Goal: Transaction & Acquisition: Purchase product/service

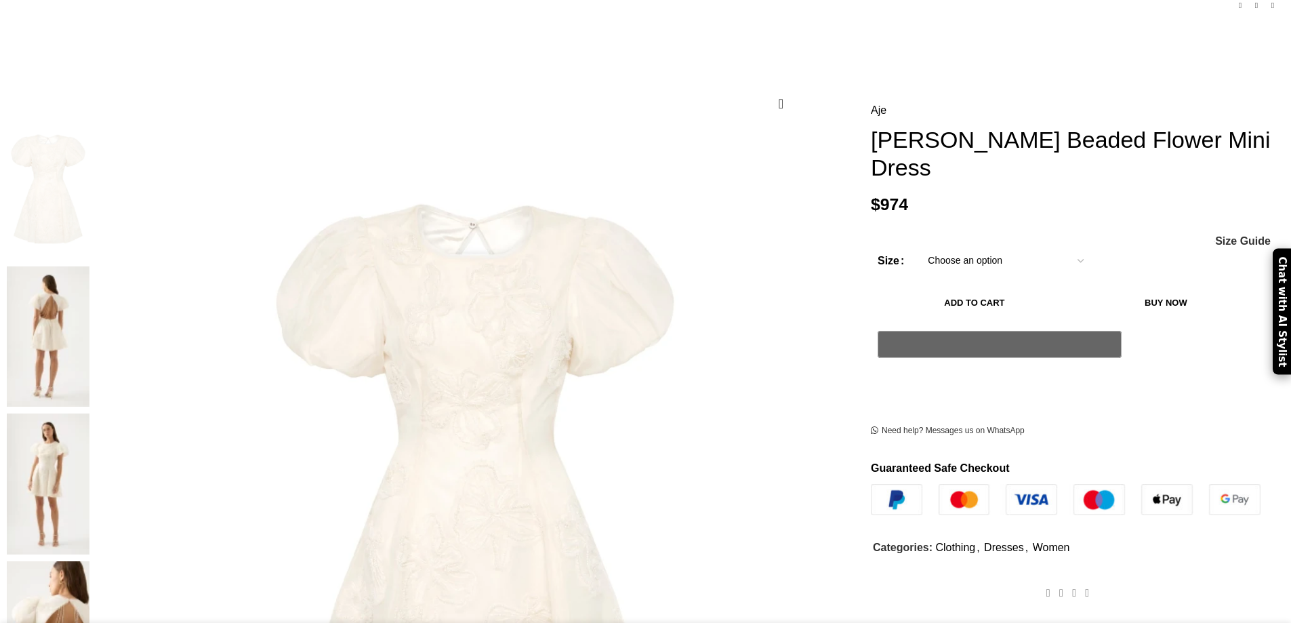
scroll to position [136, 0]
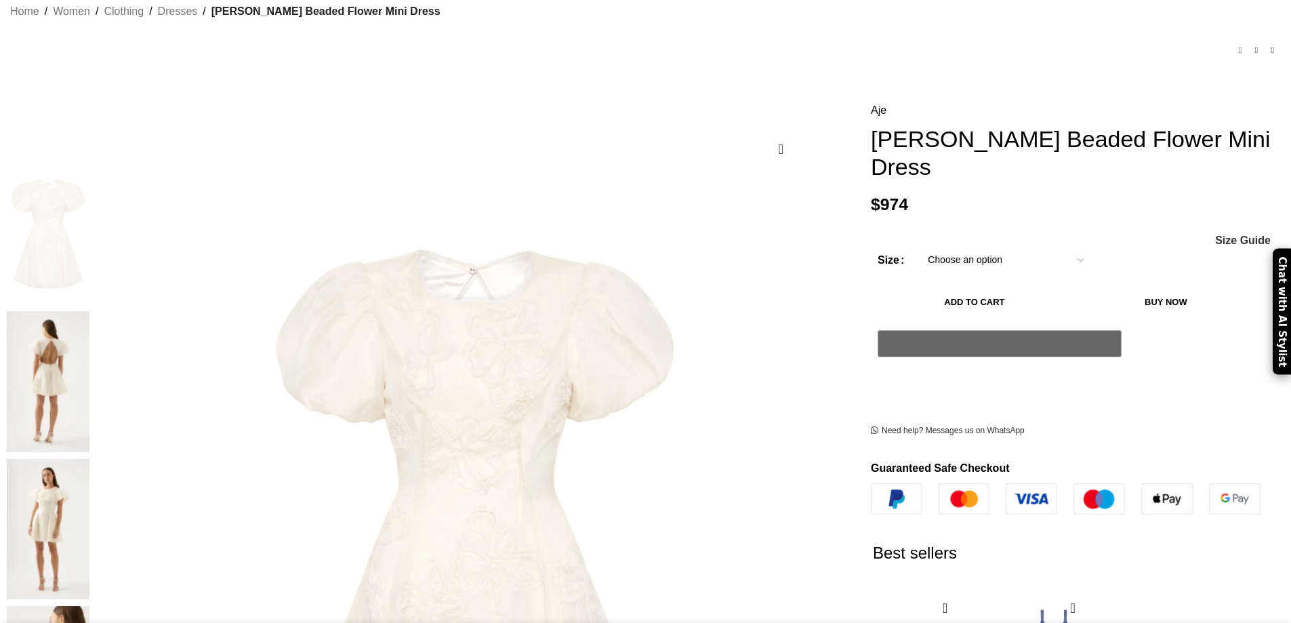
click at [89, 195] on img at bounding box center [48, 234] width 83 height 141
click at [89, 311] on img at bounding box center [48, 381] width 83 height 141
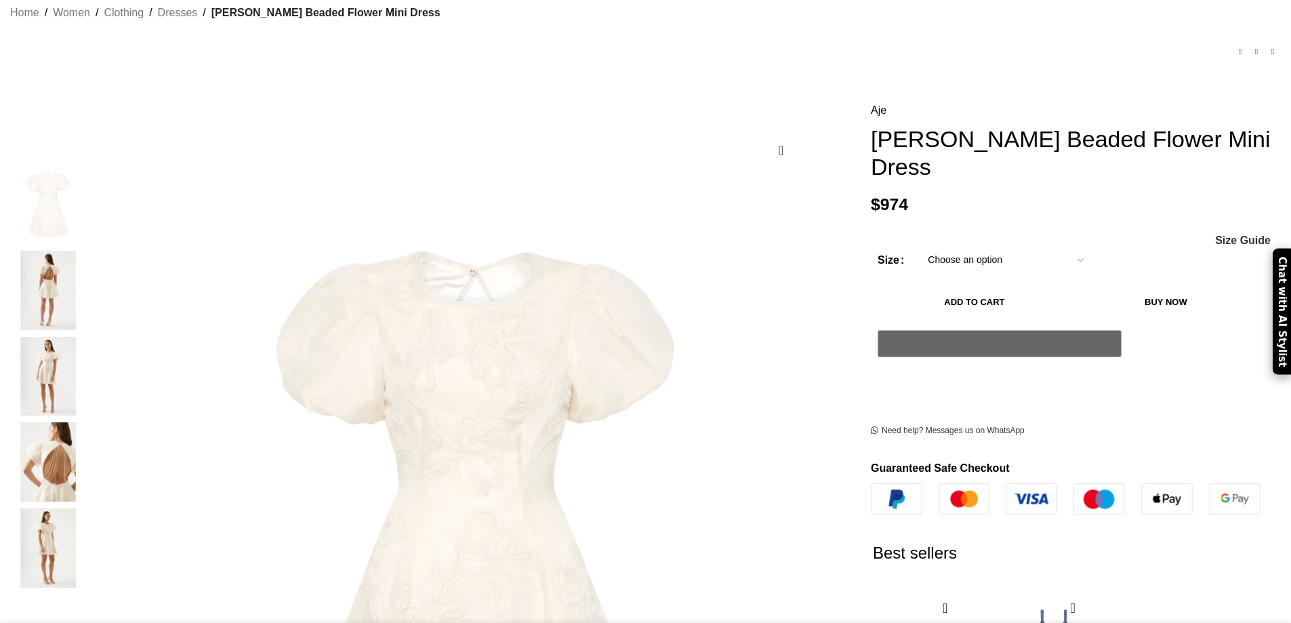
click at [89, 271] on img "2 / 5" at bounding box center [48, 290] width 83 height 79
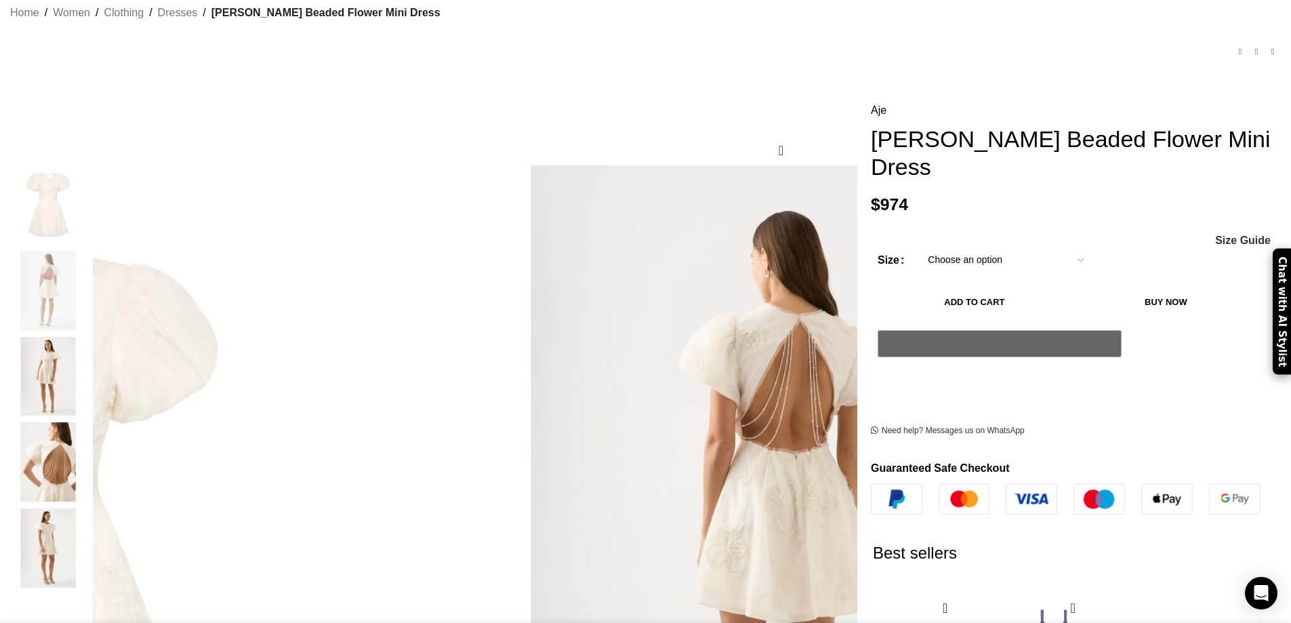
click at [980, 247] on select "Choose an option 4UK 6UK 8 [GEOGRAPHIC_DATA] 10 [GEOGRAPHIC_DATA] 12 [GEOGRAPHI…" at bounding box center [1006, 261] width 176 height 28
click at [918, 247] on select "Choose an option 4UK 6UK 8 [GEOGRAPHIC_DATA] 10 [GEOGRAPHIC_DATA] 12 [GEOGRAPHI…" at bounding box center [1006, 261] width 176 height 28
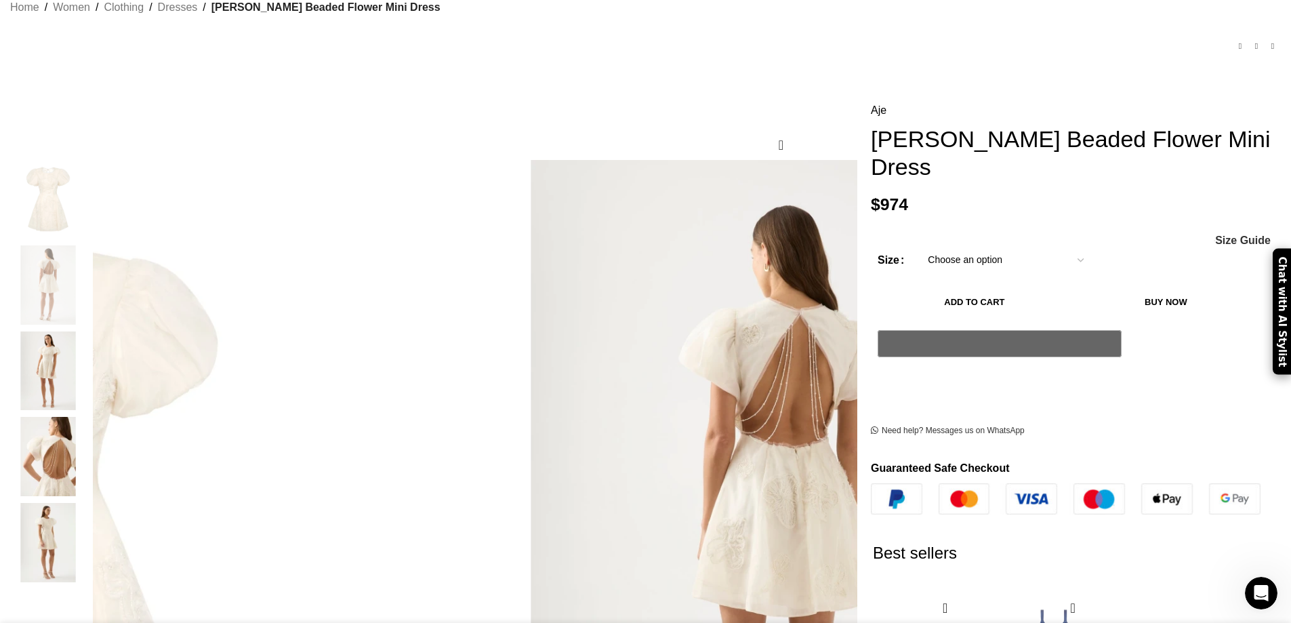
select select "14-[GEOGRAPHIC_DATA]"
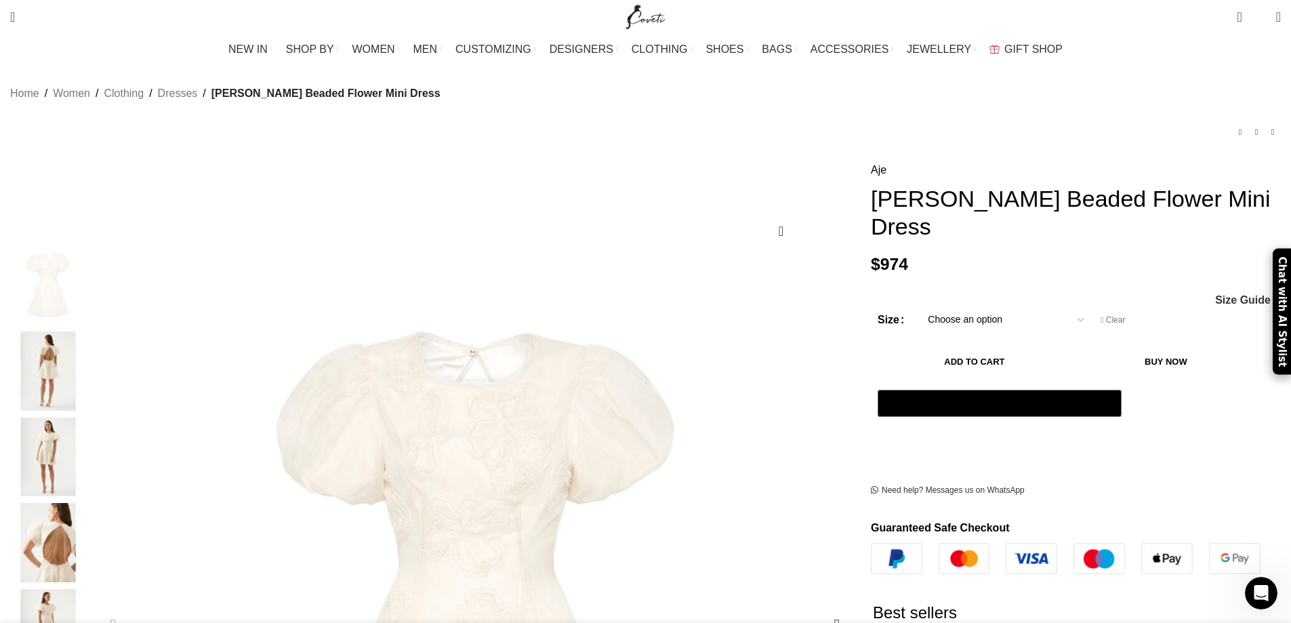
scroll to position [46, 0]
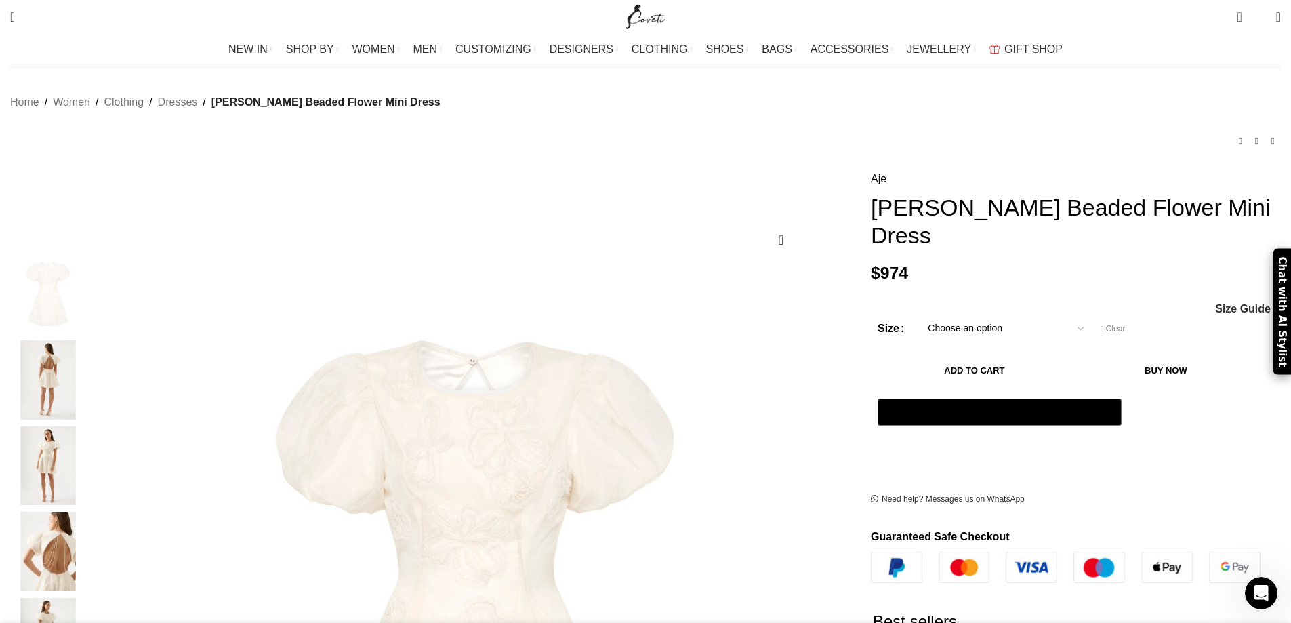
click at [89, 367] on img "2 / 5" at bounding box center [48, 379] width 83 height 79
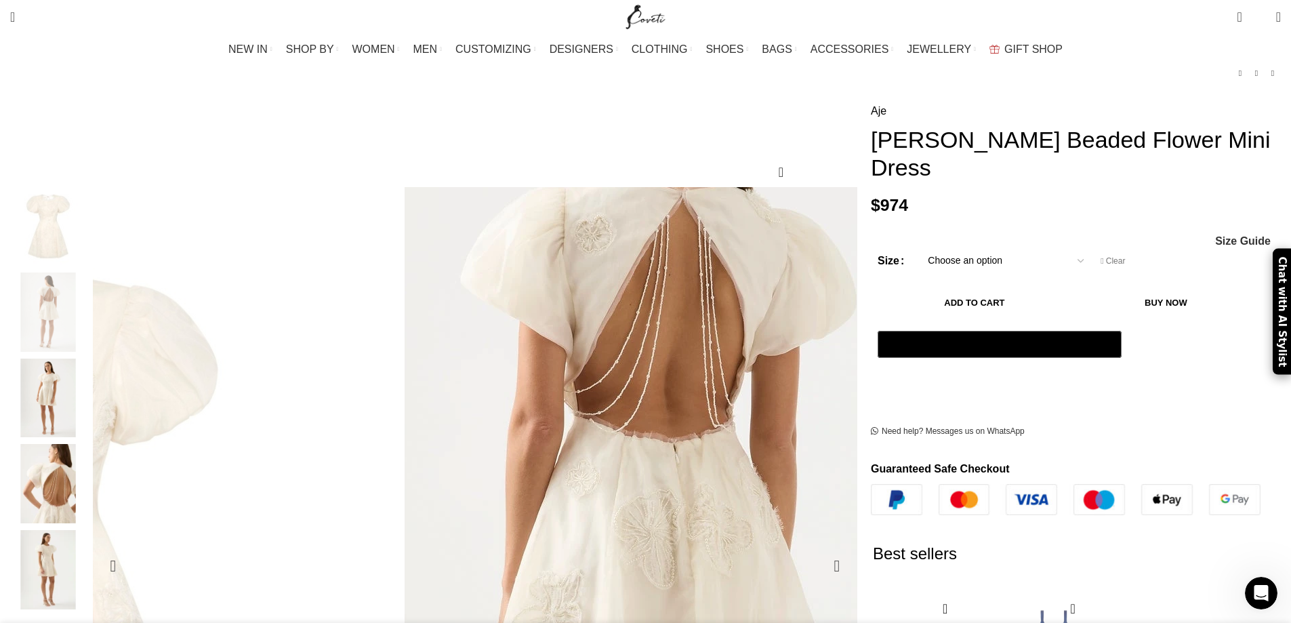
scroll to position [0, 285]
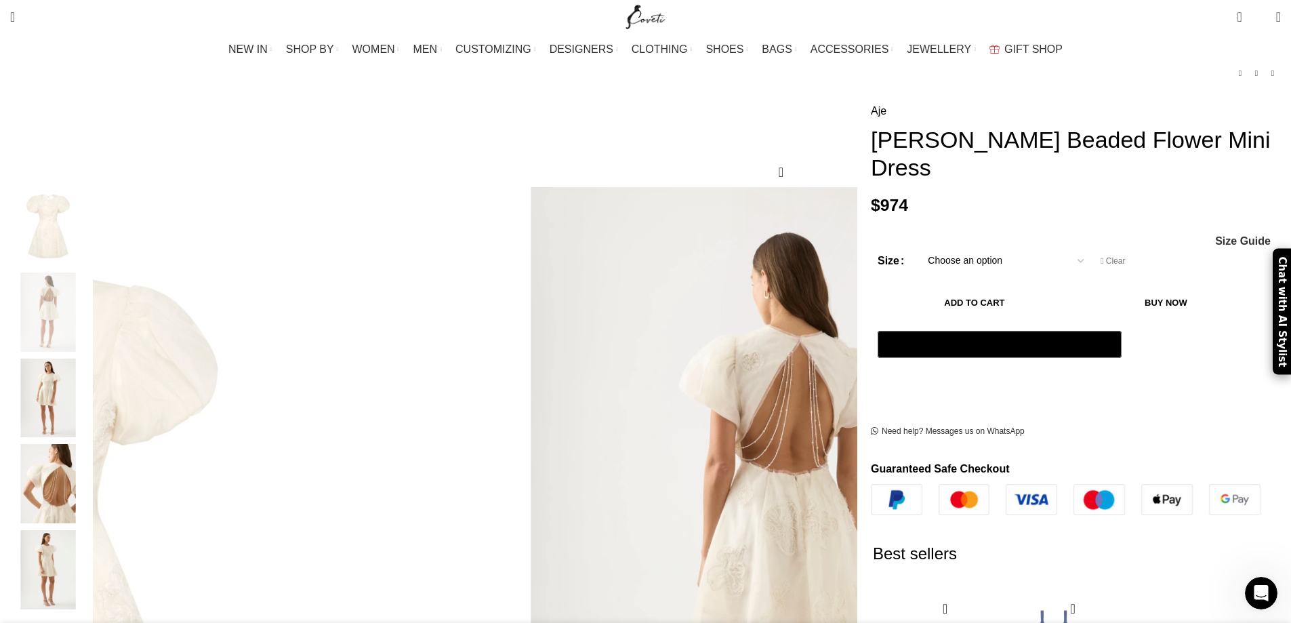
click at [89, 380] on img "3 / 5" at bounding box center [48, 398] width 83 height 79
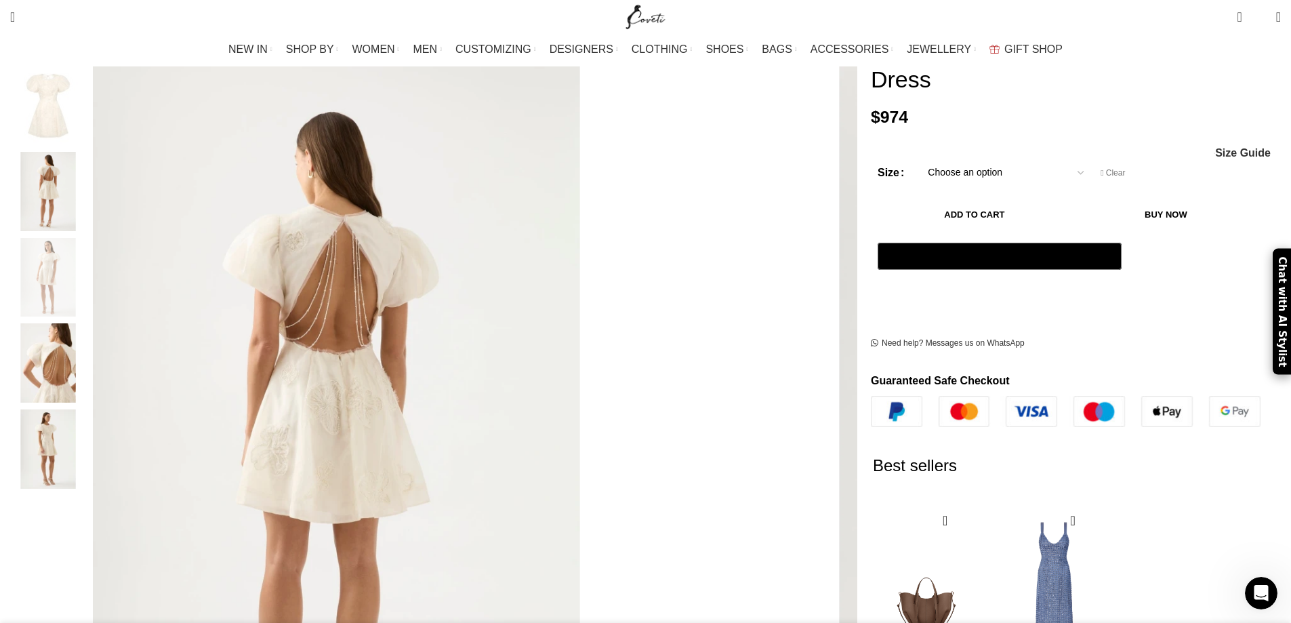
scroll to position [249, 0]
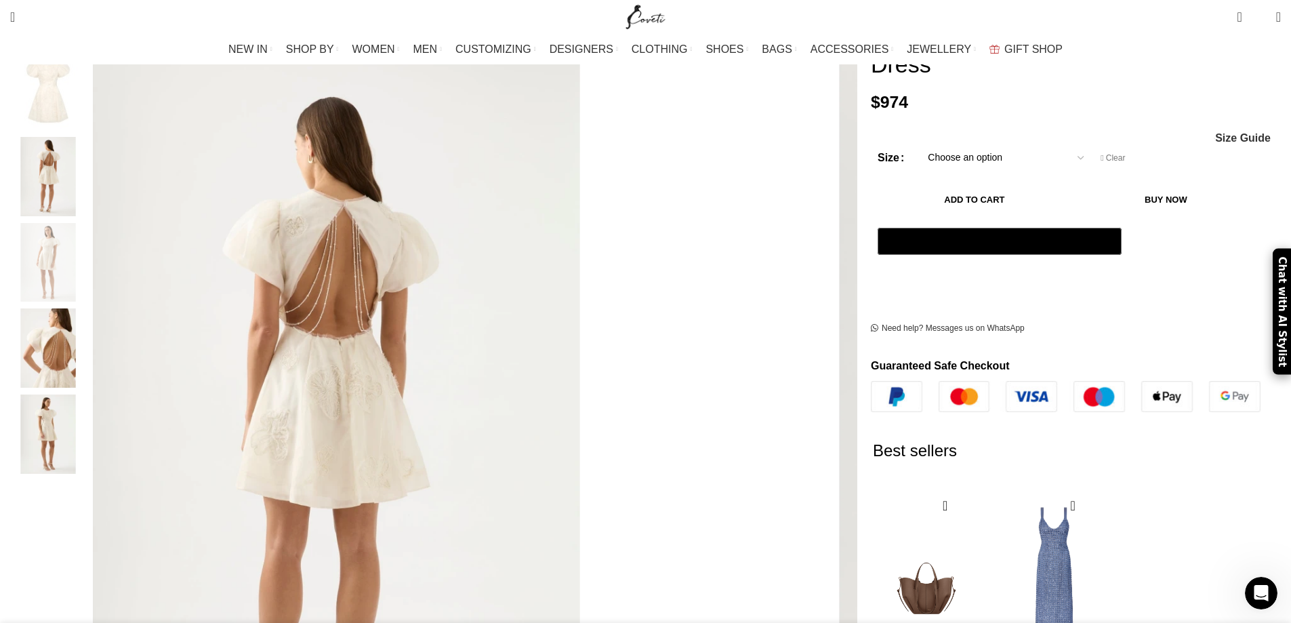
click at [89, 344] on img "4 / 5" at bounding box center [48, 347] width 83 height 79
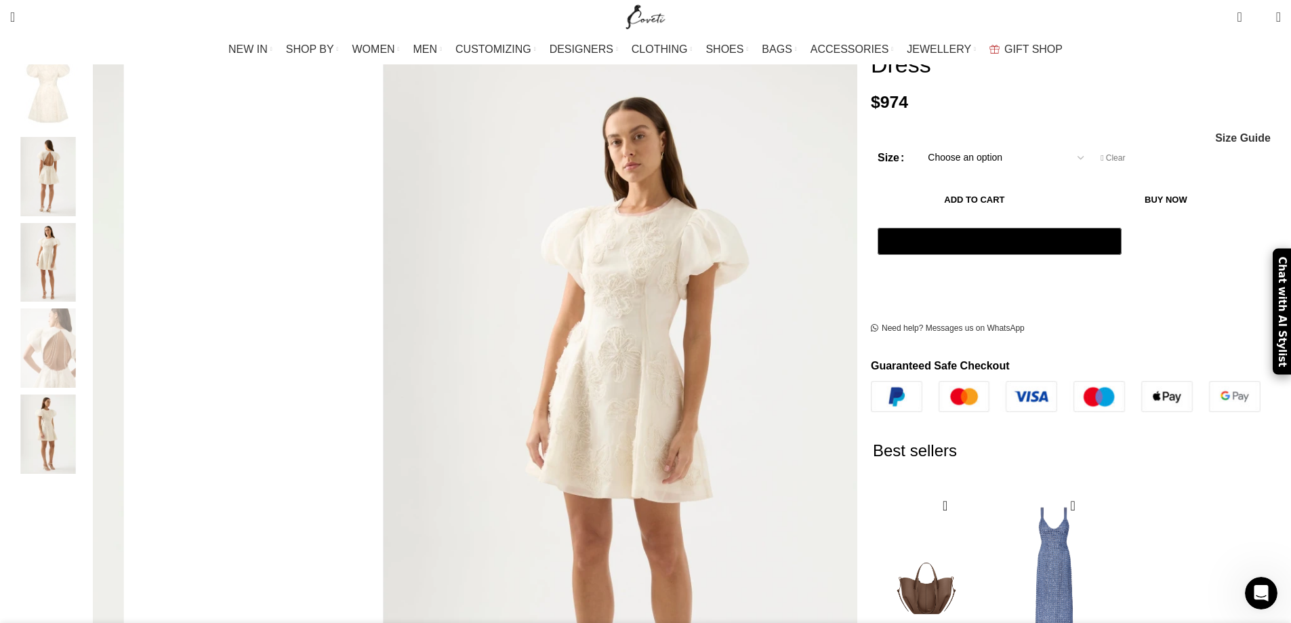
click at [89, 407] on img "5 / 5" at bounding box center [48, 434] width 83 height 79
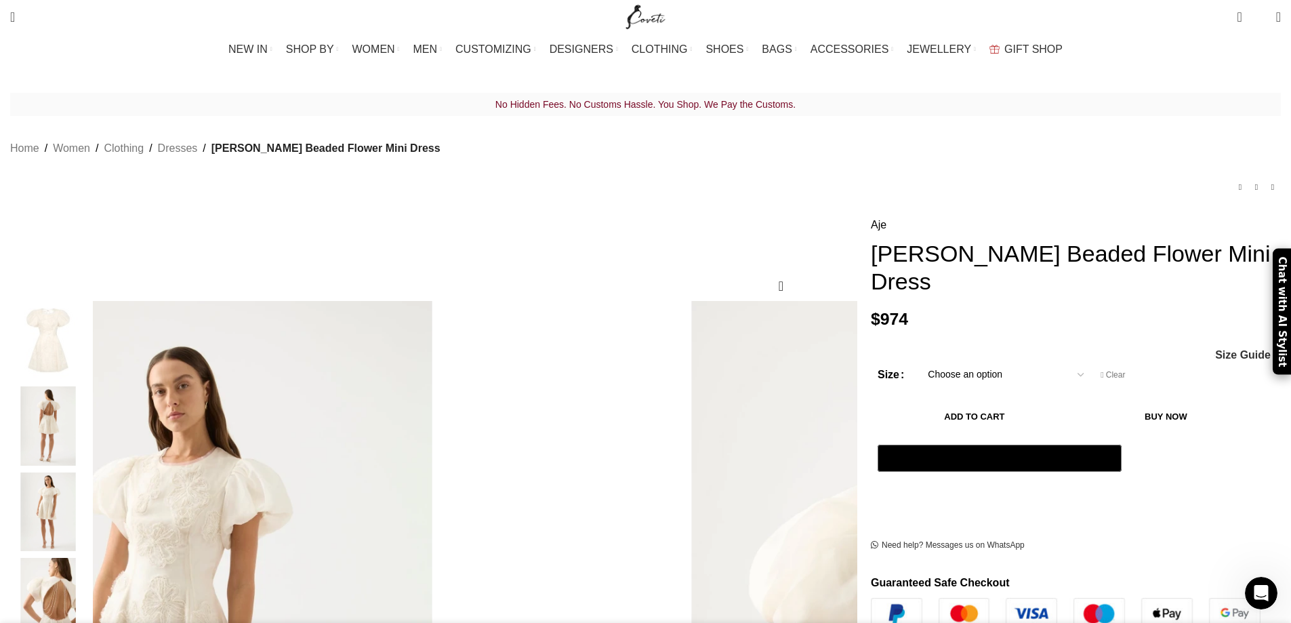
scroll to position [0, 571]
drag, startPoint x: 792, startPoint y: 200, endPoint x: 990, endPoint y: 260, distance: 206.9
copy div "[PERSON_NAME] Beaded Flower Mini Dress"
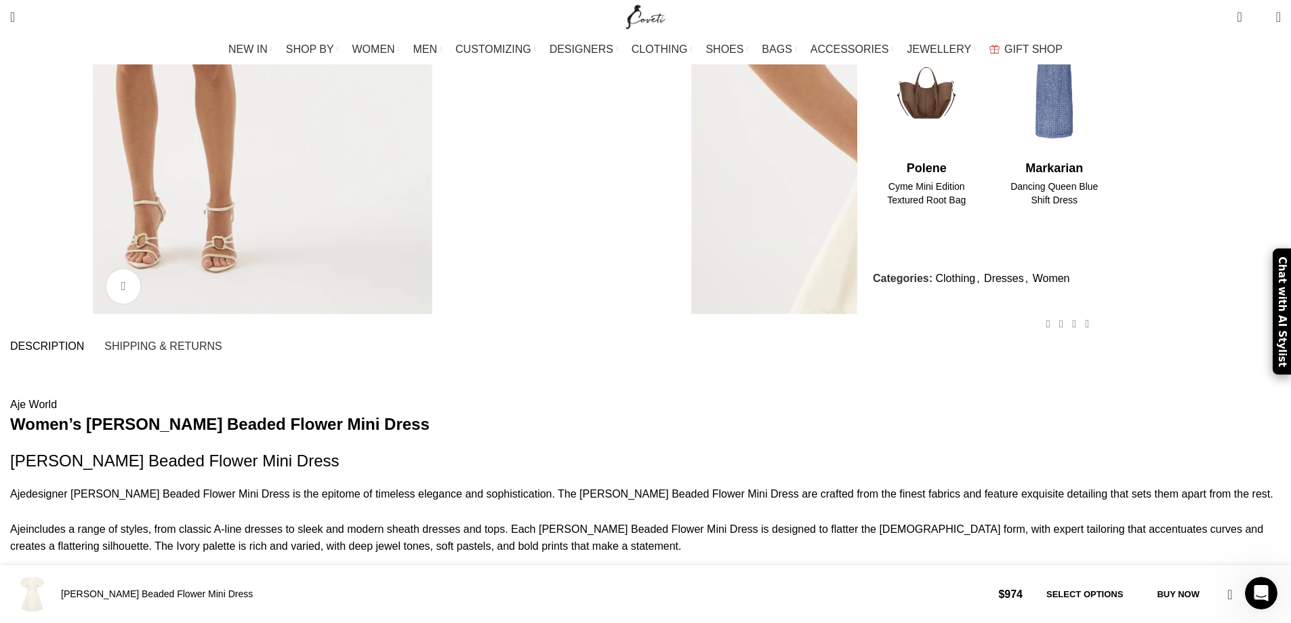
scroll to position [610, 0]
